Goal: Use online tool/utility: Utilize a website feature to perform a specific function

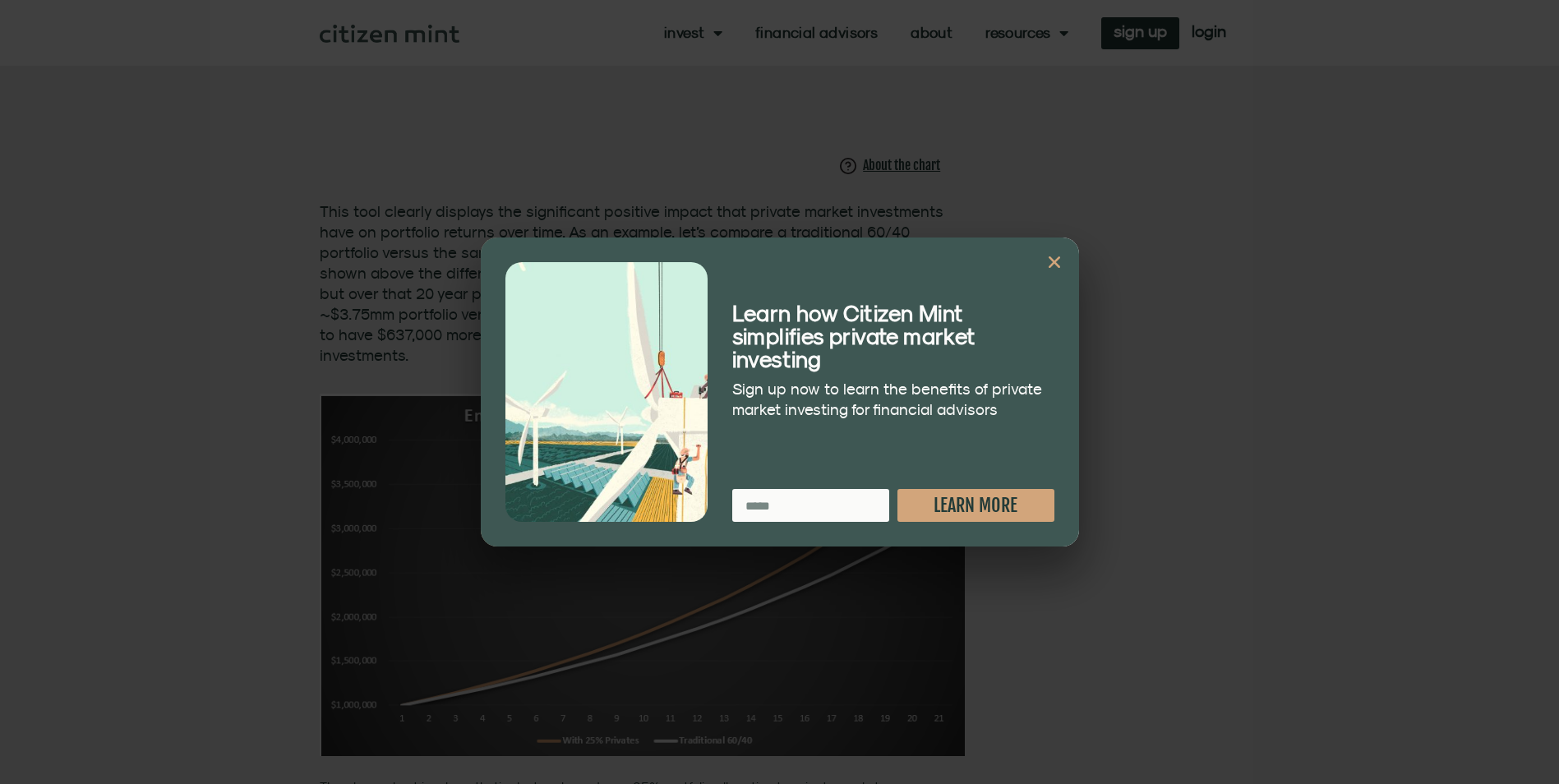
scroll to position [986, 0]
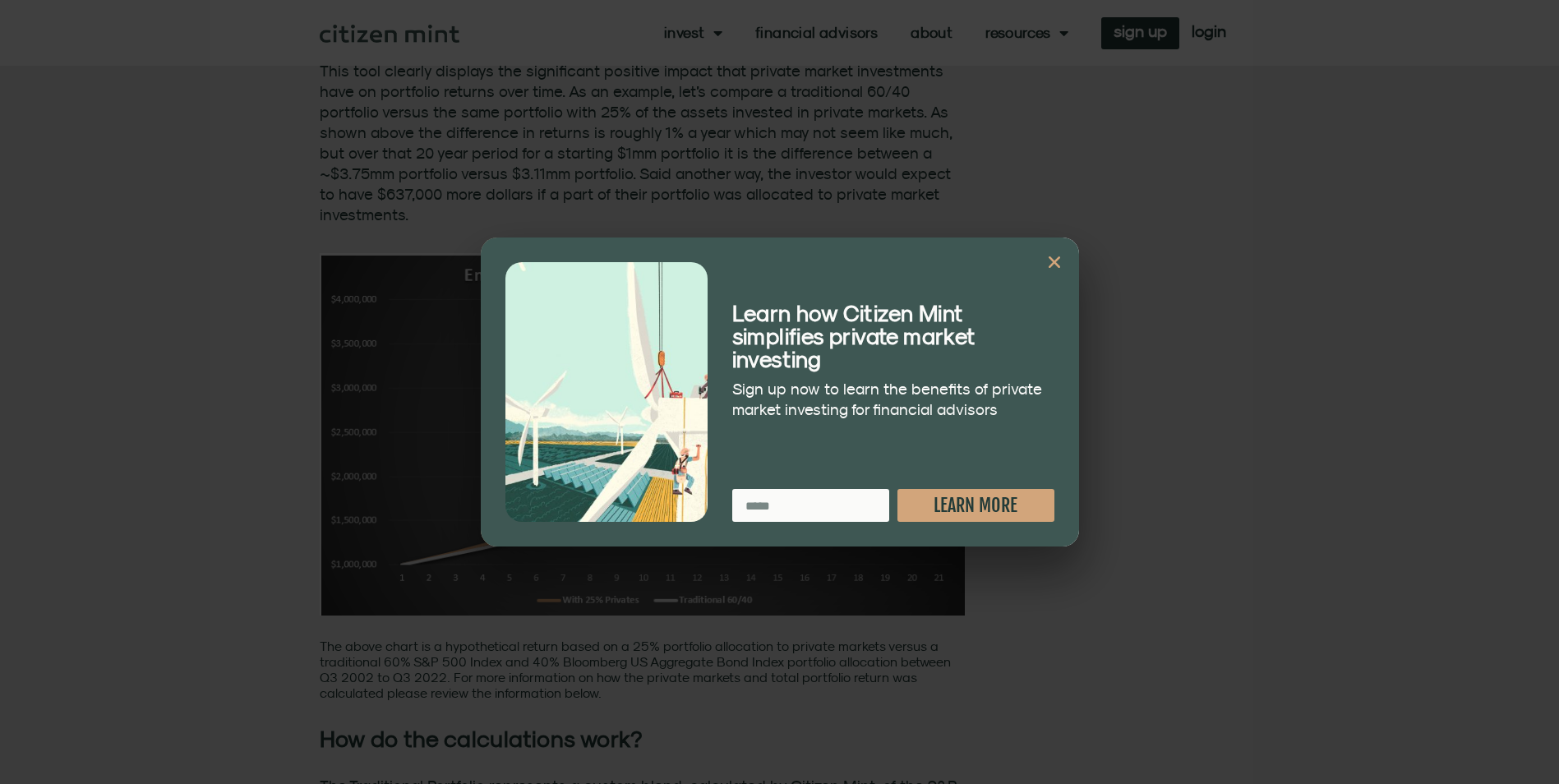
click at [1059, 258] on icon "Close" at bounding box center [1054, 262] width 16 height 16
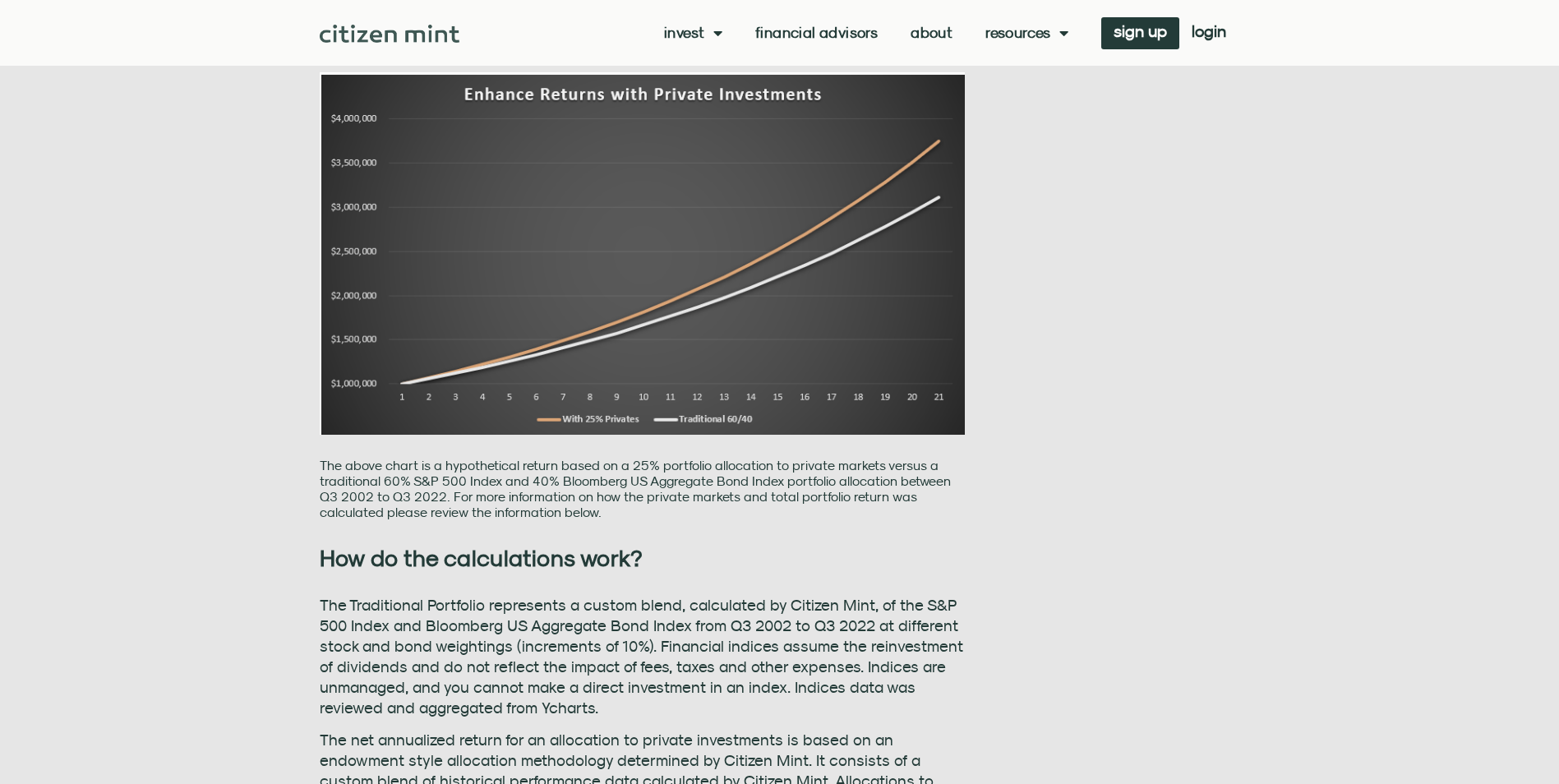
scroll to position [920, 0]
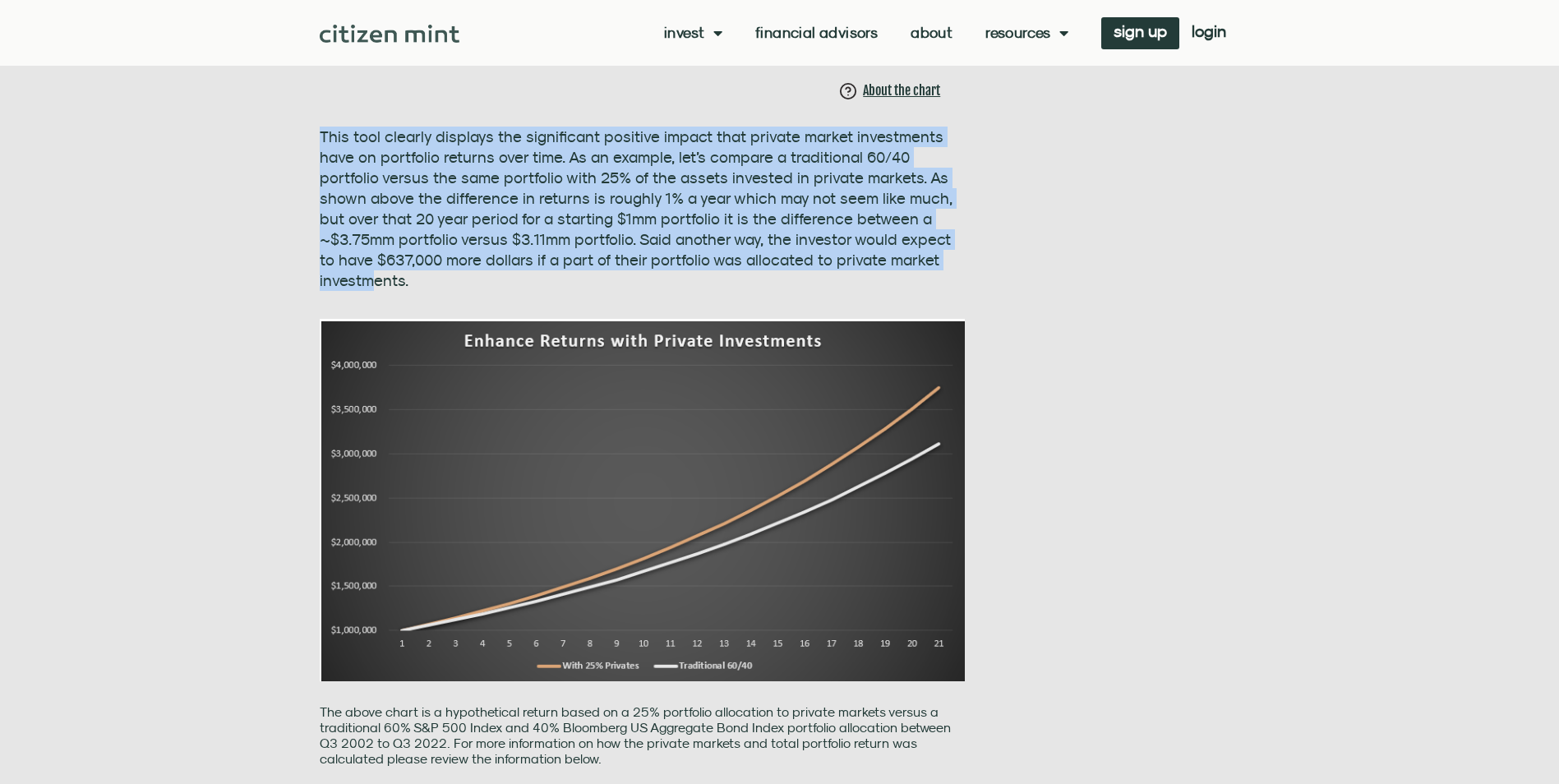
drag, startPoint x: 323, startPoint y: 144, endPoint x: 921, endPoint y: 257, distance: 608.6
click at [921, 257] on span "This tool clearly displays the significant positive impact that private market …" at bounding box center [636, 208] width 633 height 162
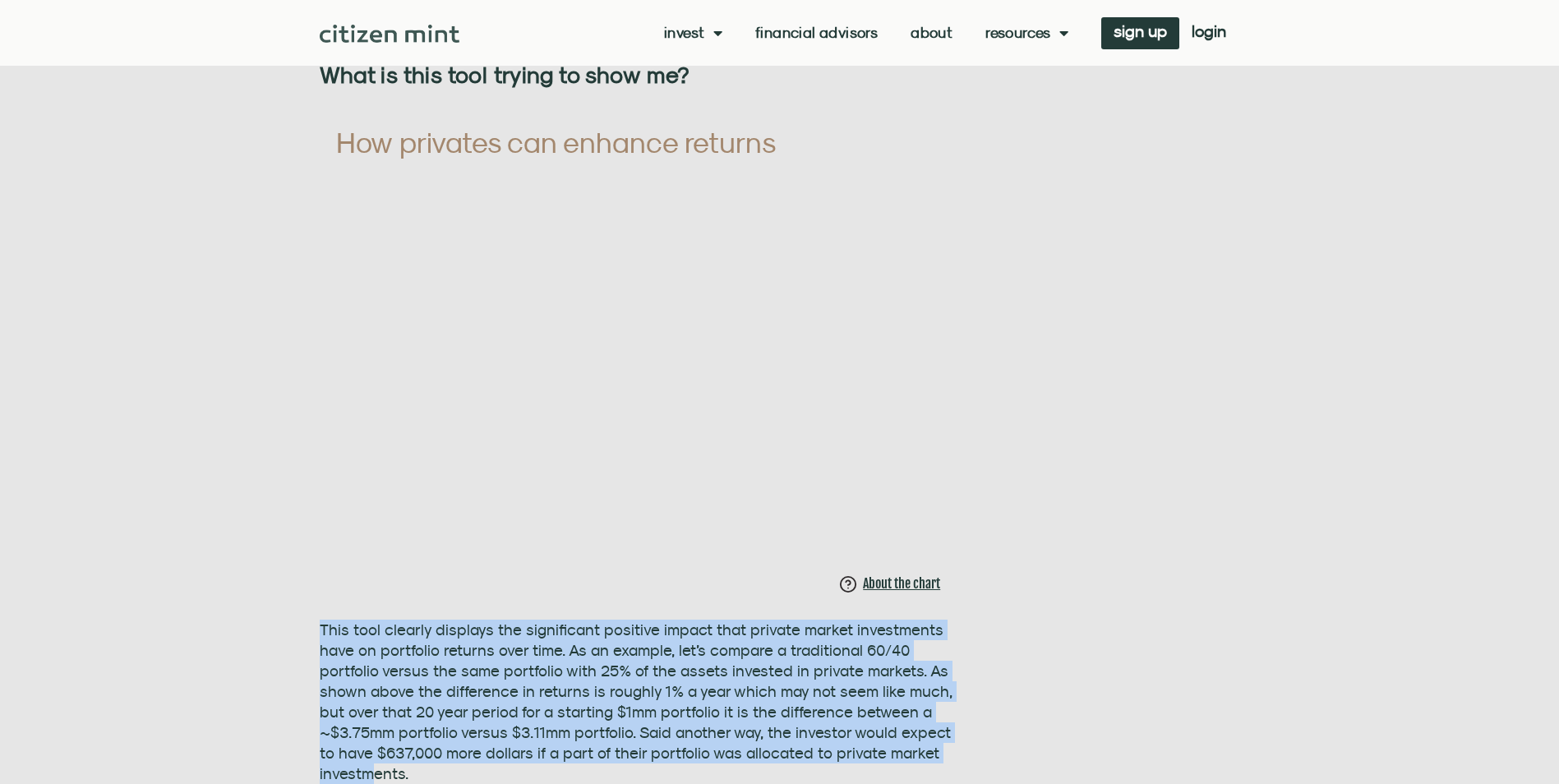
scroll to position [0, 0]
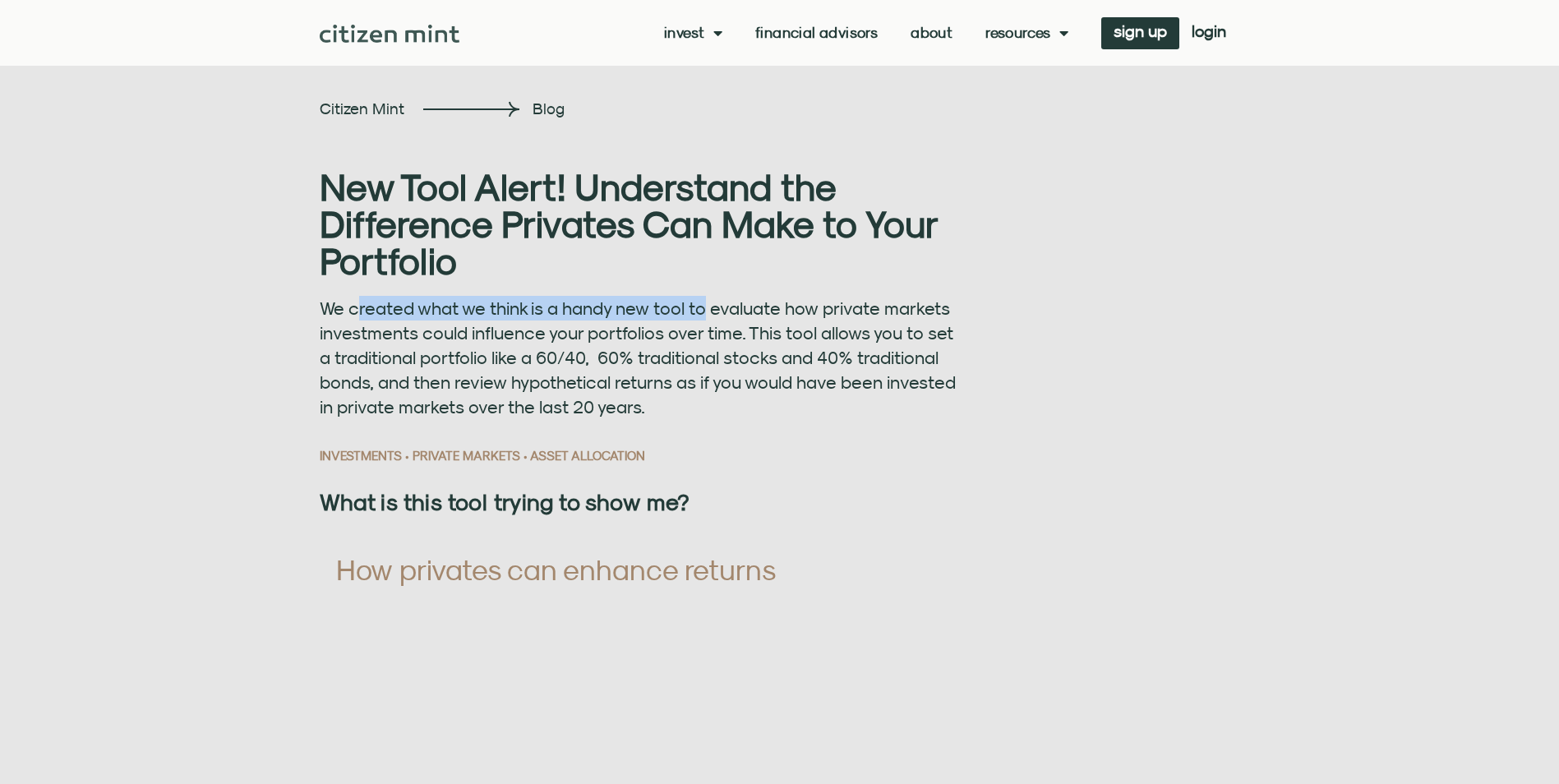
drag, startPoint x: 394, startPoint y: 307, endPoint x: 705, endPoint y: 318, distance: 311.2
click at [705, 318] on p "We created what we think is a handy new tool to evaluate how private markets in…" at bounding box center [642, 357] width 646 height 123
drag, startPoint x: 705, startPoint y: 318, endPoint x: 612, endPoint y: 366, distance: 104.7
click at [612, 366] on span "We created what we think is a handy new tool to evaluate how private markets in…" at bounding box center [637, 357] width 636 height 120
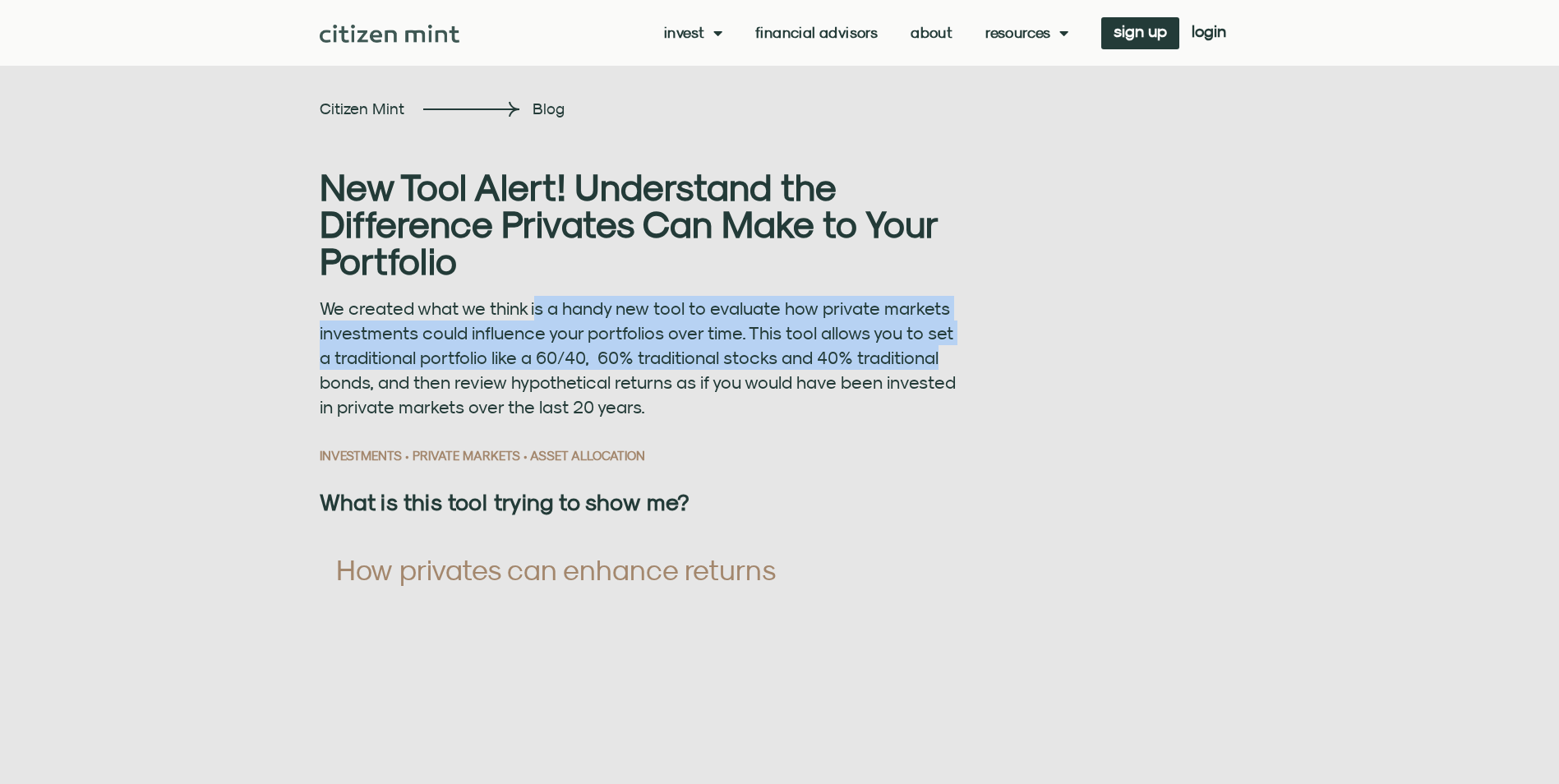
drag, startPoint x: 534, startPoint y: 310, endPoint x: 944, endPoint y: 357, distance: 412.7
click at [944, 357] on p "We created what we think is a handy new tool to evaluate how private markets in…" at bounding box center [642, 357] width 646 height 123
drag, startPoint x: 944, startPoint y: 357, endPoint x: 659, endPoint y: 368, distance: 285.2
click at [659, 368] on p "We created what we think is a handy new tool to evaluate how private markets in…" at bounding box center [642, 357] width 646 height 123
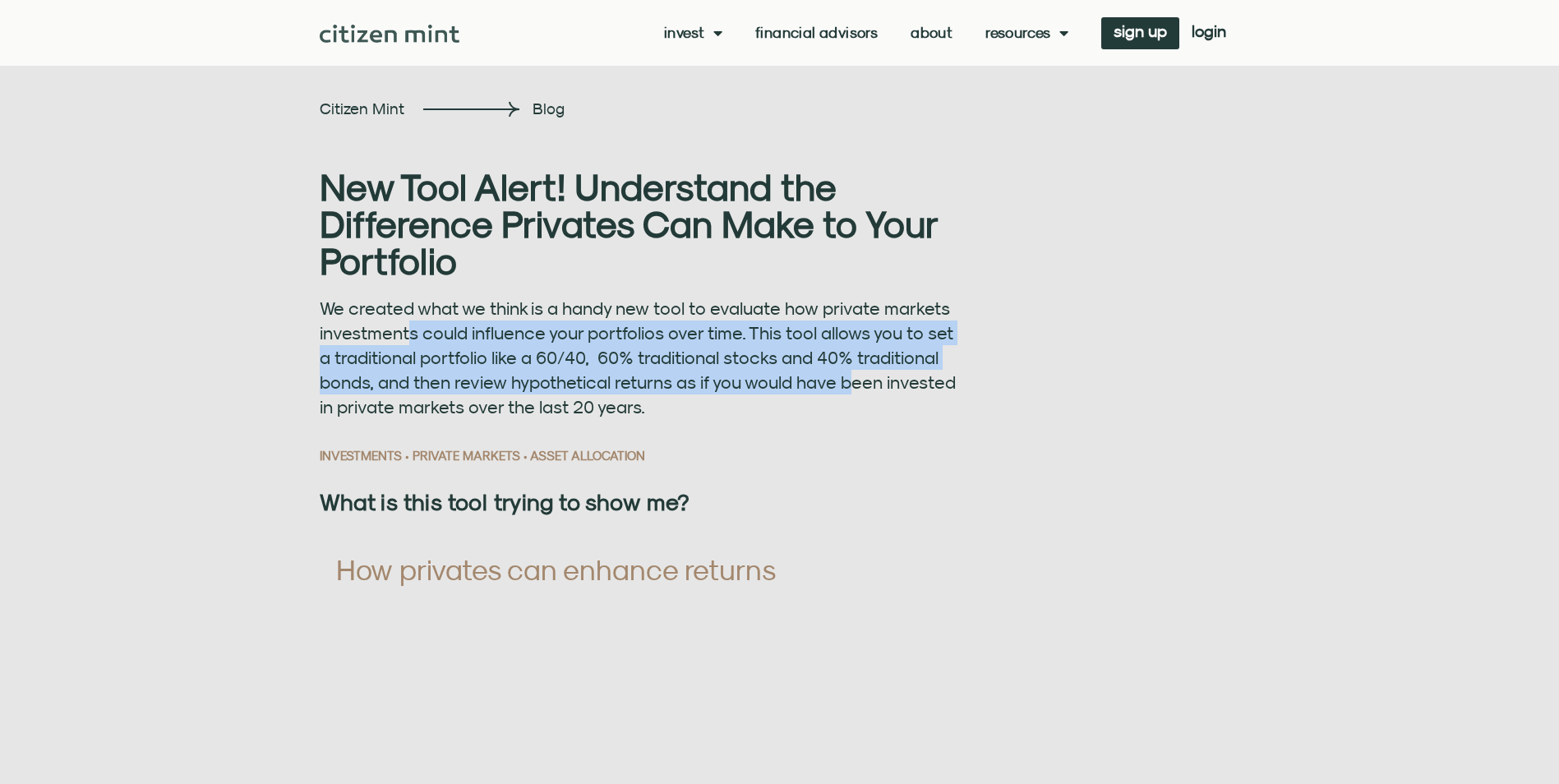
drag, startPoint x: 406, startPoint y: 334, endPoint x: 858, endPoint y: 386, distance: 455.0
click at [858, 386] on span "We created what we think is a handy new tool to evaluate how private markets in…" at bounding box center [637, 357] width 636 height 120
drag, startPoint x: 858, startPoint y: 386, endPoint x: 761, endPoint y: 351, distance: 103.1
click at [761, 351] on span "We created what we think is a handy new tool to evaluate how private markets in…" at bounding box center [637, 357] width 636 height 120
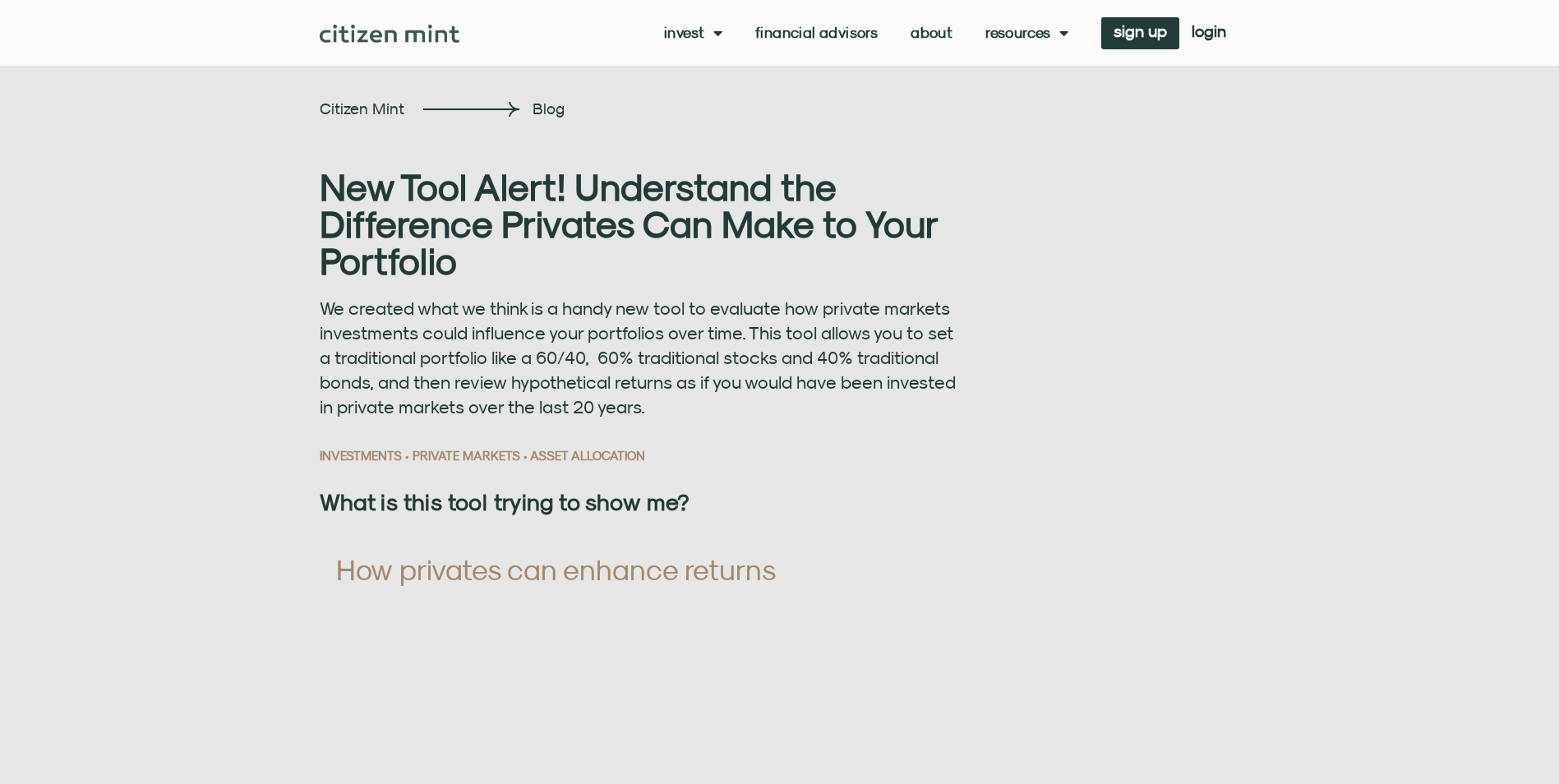
click at [602, 383] on span "We created what we think is a handy new tool to evaluate how private markets in…" at bounding box center [637, 357] width 636 height 120
